Goal: Find specific page/section: Find specific page/section

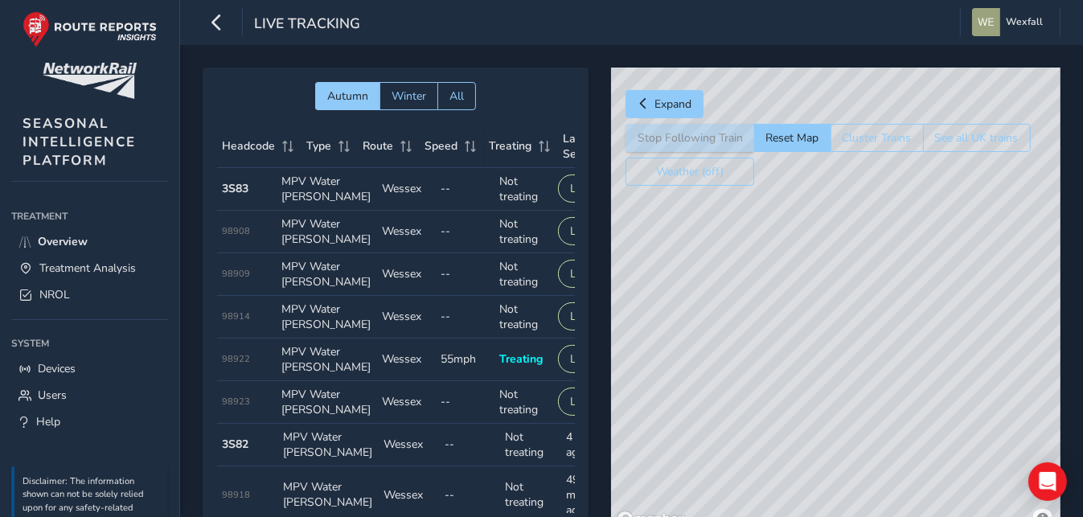
drag, startPoint x: 788, startPoint y: 287, endPoint x: 937, endPoint y: 550, distance: 302.3
click at [937, 516] on html "Live Tracking Wexfall Colour Scheme: Dark Dim Light Logout Autumn Winter All He…" at bounding box center [541, 258] width 1083 height 517
drag, startPoint x: 810, startPoint y: 305, endPoint x: 801, endPoint y: 450, distance: 145.7
click at [801, 450] on div "© Mapbox © OpenStreetMap Improve this map" at bounding box center [835, 300] width 449 height 465
drag, startPoint x: 706, startPoint y: 337, endPoint x: 835, endPoint y: 474, distance: 188.8
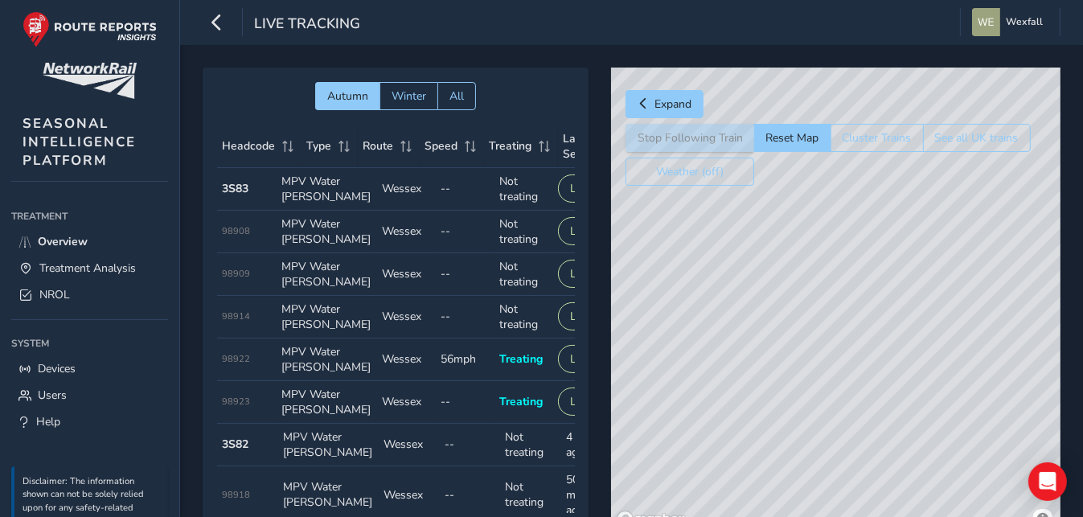
click at [835, 474] on div "© Mapbox © OpenStreetMap Improve this map" at bounding box center [835, 300] width 449 height 465
drag, startPoint x: 1005, startPoint y: 317, endPoint x: 742, endPoint y: 384, distance: 271.9
click at [742, 384] on div "© Mapbox © OpenStreetMap Improve this map" at bounding box center [835, 300] width 449 height 465
drag, startPoint x: 789, startPoint y: 421, endPoint x: 821, endPoint y: 522, distance: 105.5
click at [821, 516] on html "Live Tracking Wexfall Colour Scheme: Dark Dim Light Logout Autumn Winter All He…" at bounding box center [541, 258] width 1083 height 517
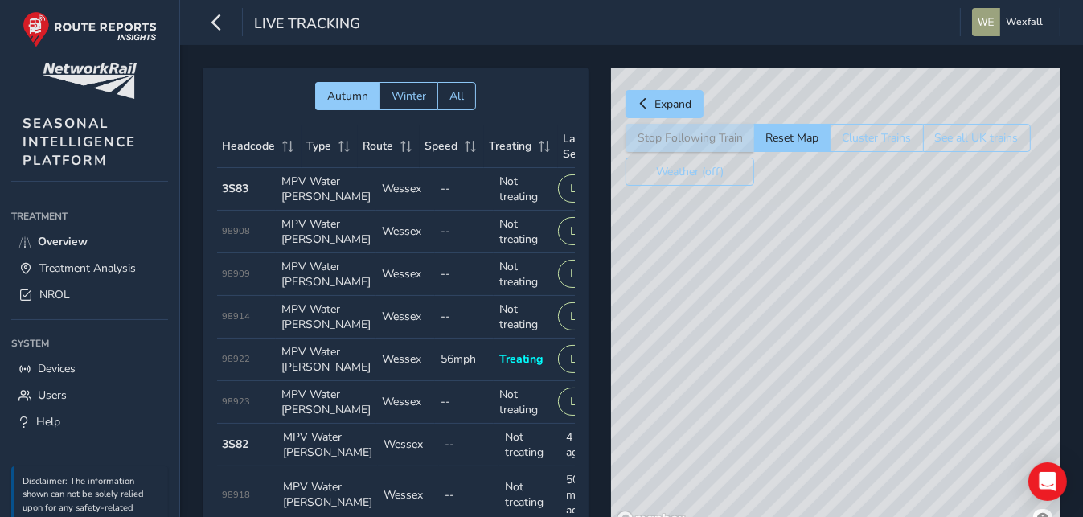
drag, startPoint x: 761, startPoint y: 396, endPoint x: 835, endPoint y: 484, distance: 114.6
click at [835, 484] on div "© Mapbox © OpenStreetMap Improve this map" at bounding box center [835, 300] width 449 height 465
drag, startPoint x: 760, startPoint y: 443, endPoint x: 828, endPoint y: 472, distance: 73.4
click at [828, 472] on div "© Mapbox © OpenStreetMap Improve this map" at bounding box center [835, 300] width 449 height 465
drag, startPoint x: 896, startPoint y: 440, endPoint x: 678, endPoint y: 296, distance: 261.0
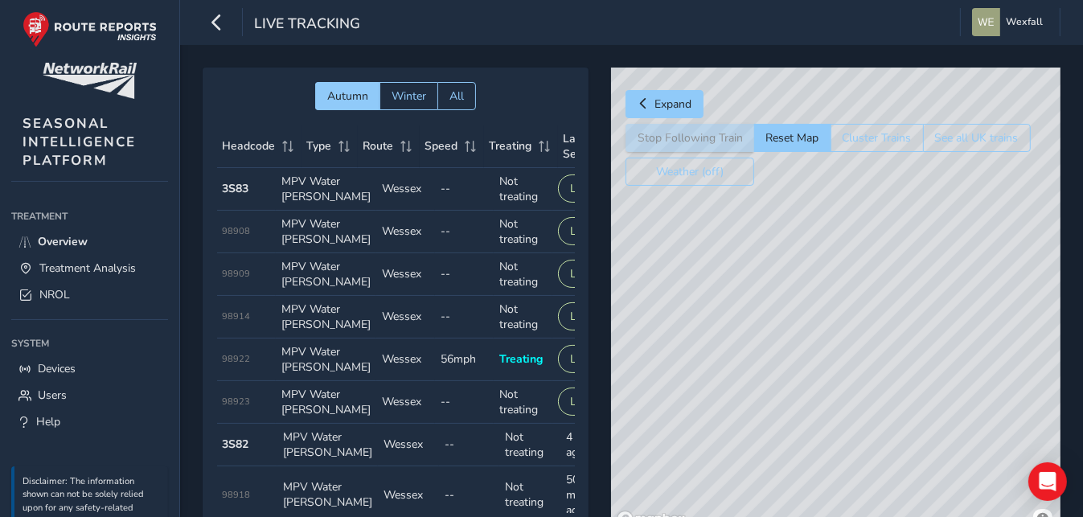
click at [680, 297] on div "© Mapbox © OpenStreetMap Improve this map" at bounding box center [835, 300] width 449 height 465
drag, startPoint x: 983, startPoint y: 387, endPoint x: 844, endPoint y: 440, distance: 148.8
click at [858, 440] on div "© Mapbox © OpenStreetMap Improve this map" at bounding box center [835, 300] width 449 height 465
drag, startPoint x: 733, startPoint y: 401, endPoint x: 837, endPoint y: 407, distance: 103.8
click at [837, 407] on div "© Mapbox © OpenStreetMap Improve this map" at bounding box center [835, 300] width 449 height 465
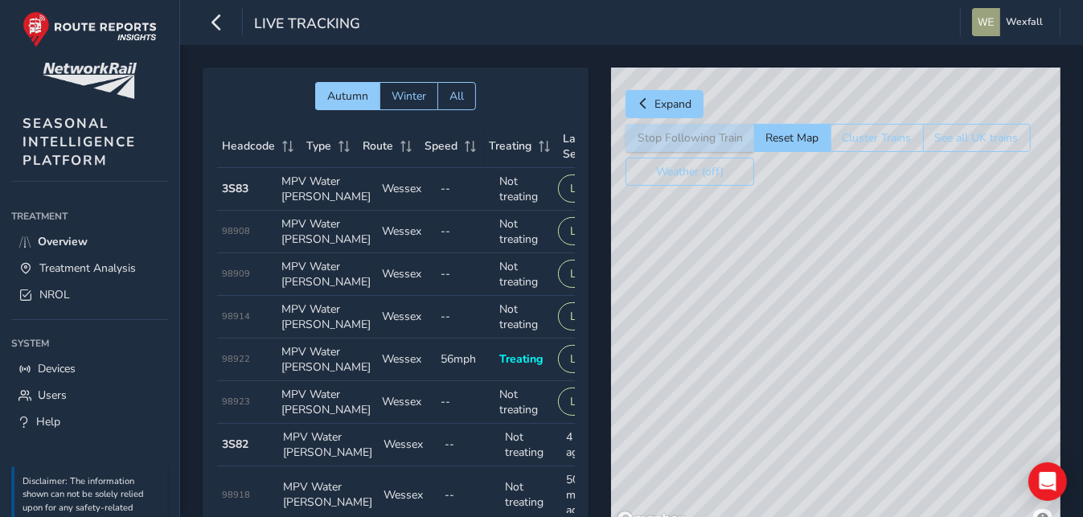
click at [792, 338] on div "© Mapbox © OpenStreetMap Improve this map" at bounding box center [835, 300] width 449 height 465
click at [72, 262] on span "Treatment Analysis" at bounding box center [87, 267] width 96 height 15
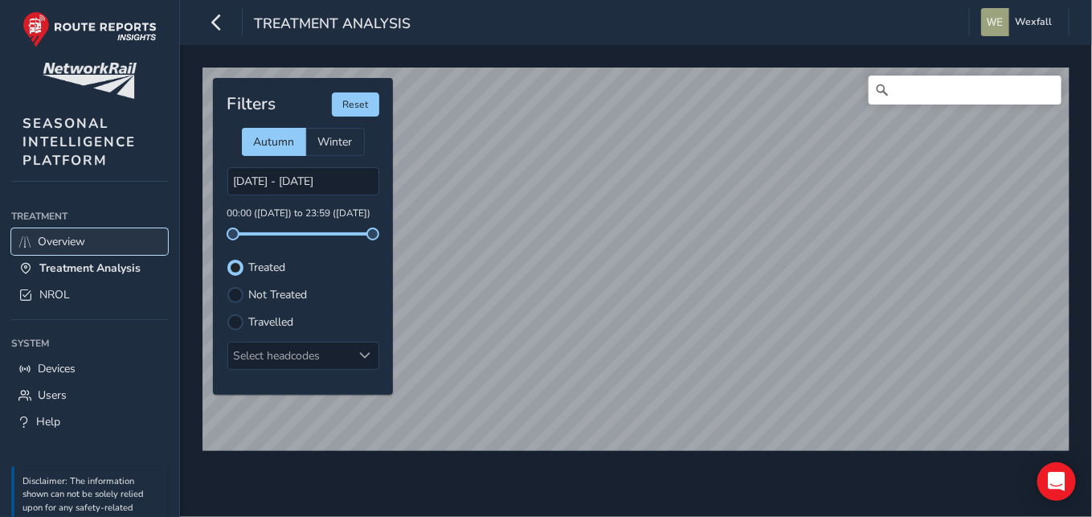
click at [69, 245] on span "Overview" at bounding box center [61, 241] width 47 height 15
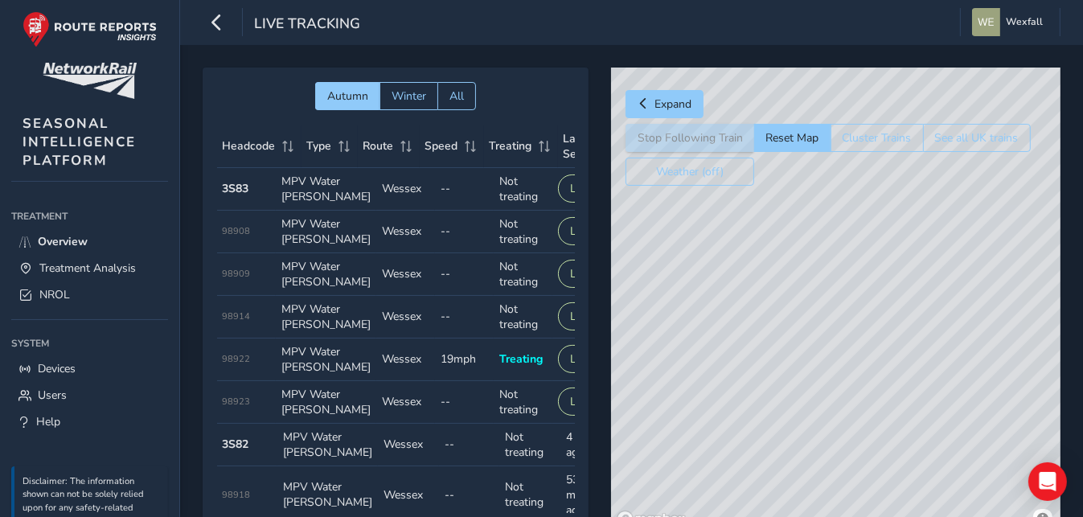
drag, startPoint x: 939, startPoint y: 251, endPoint x: 839, endPoint y: 438, distance: 212.1
click at [839, 438] on div "© Mapbox © OpenStreetMap Improve this map" at bounding box center [835, 300] width 449 height 465
drag, startPoint x: 926, startPoint y: 338, endPoint x: 846, endPoint y: 523, distance: 202.0
click at [846, 516] on html "Live Tracking Wexfall Colour Scheme: Dark Dim Light Logout Autumn Winter All He…" at bounding box center [541, 258] width 1083 height 517
click at [834, 314] on div "© Mapbox © OpenStreetMap Improve this map" at bounding box center [835, 300] width 449 height 465
